Goal: Check status: Check status

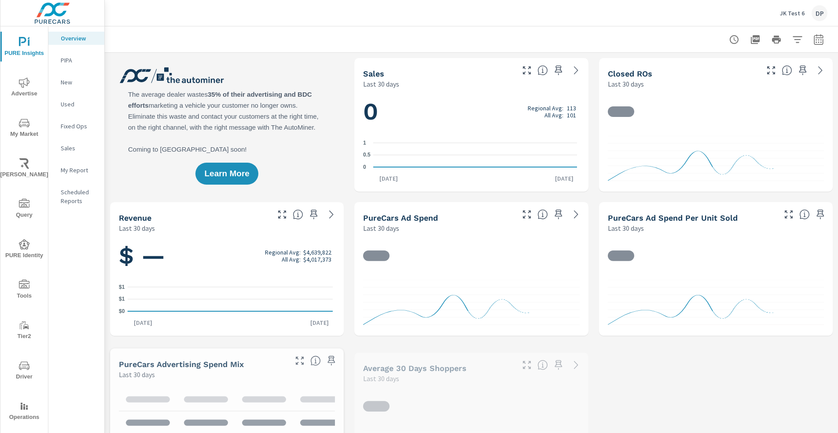
click at [329, 215] on icon at bounding box center [331, 214] width 11 height 11
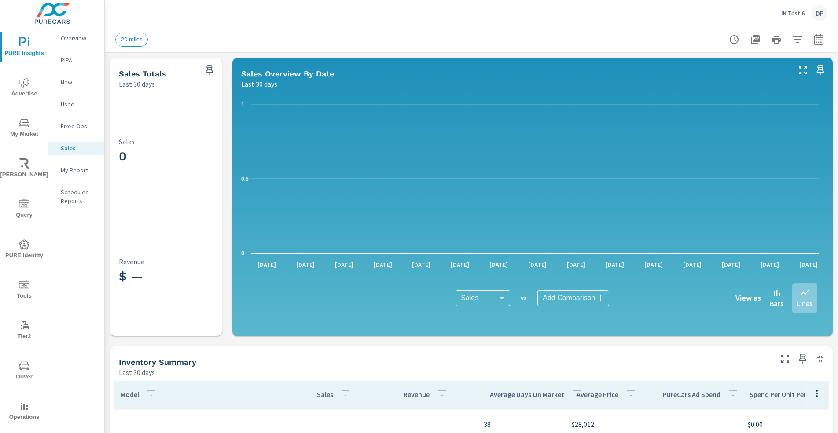
click at [91, 44] on div "Overview" at bounding box center [76, 38] width 56 height 13
